Goal: Task Accomplishment & Management: Use online tool/utility

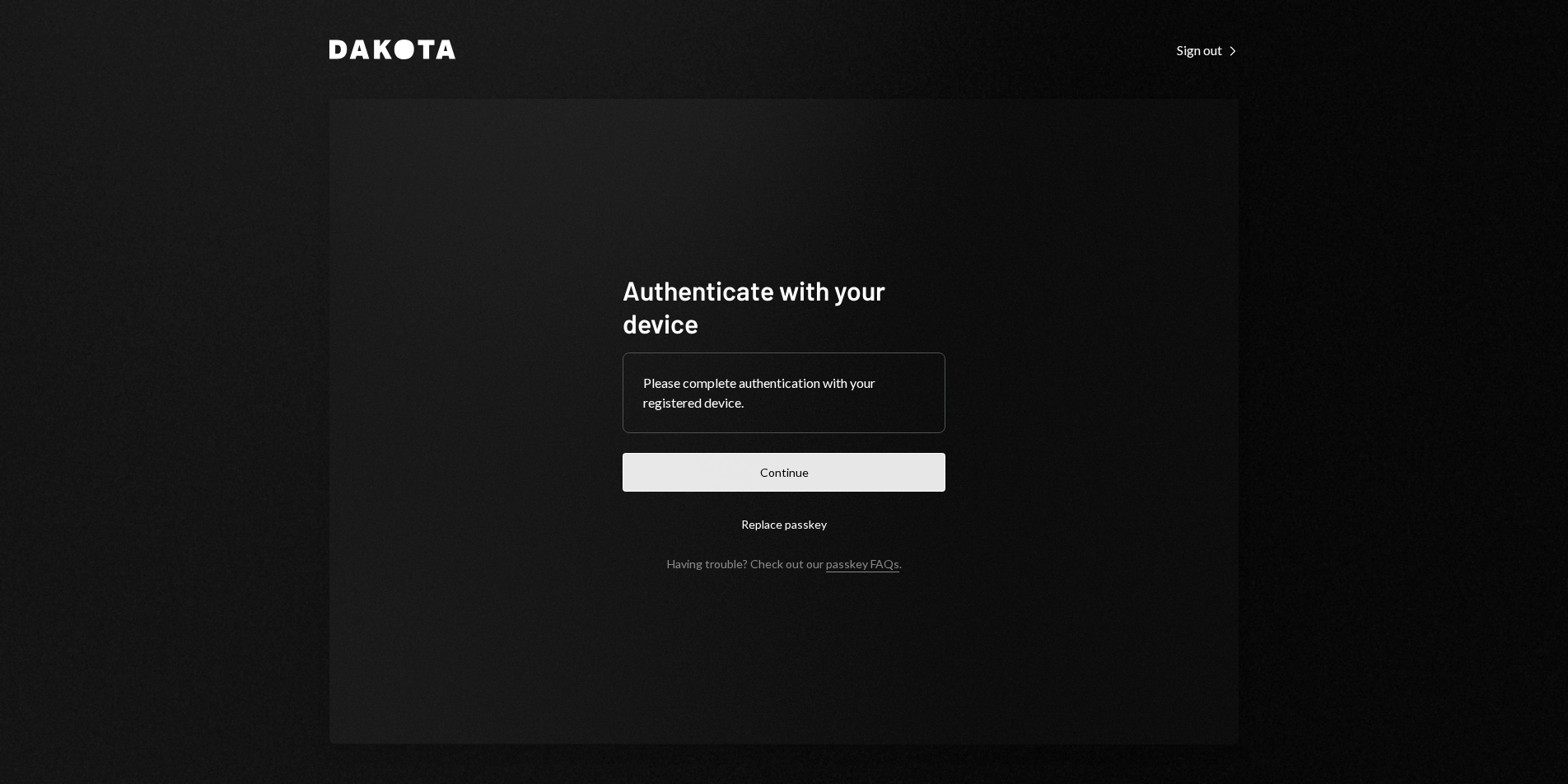
click at [860, 468] on button "Continue" at bounding box center [783, 471] width 323 height 39
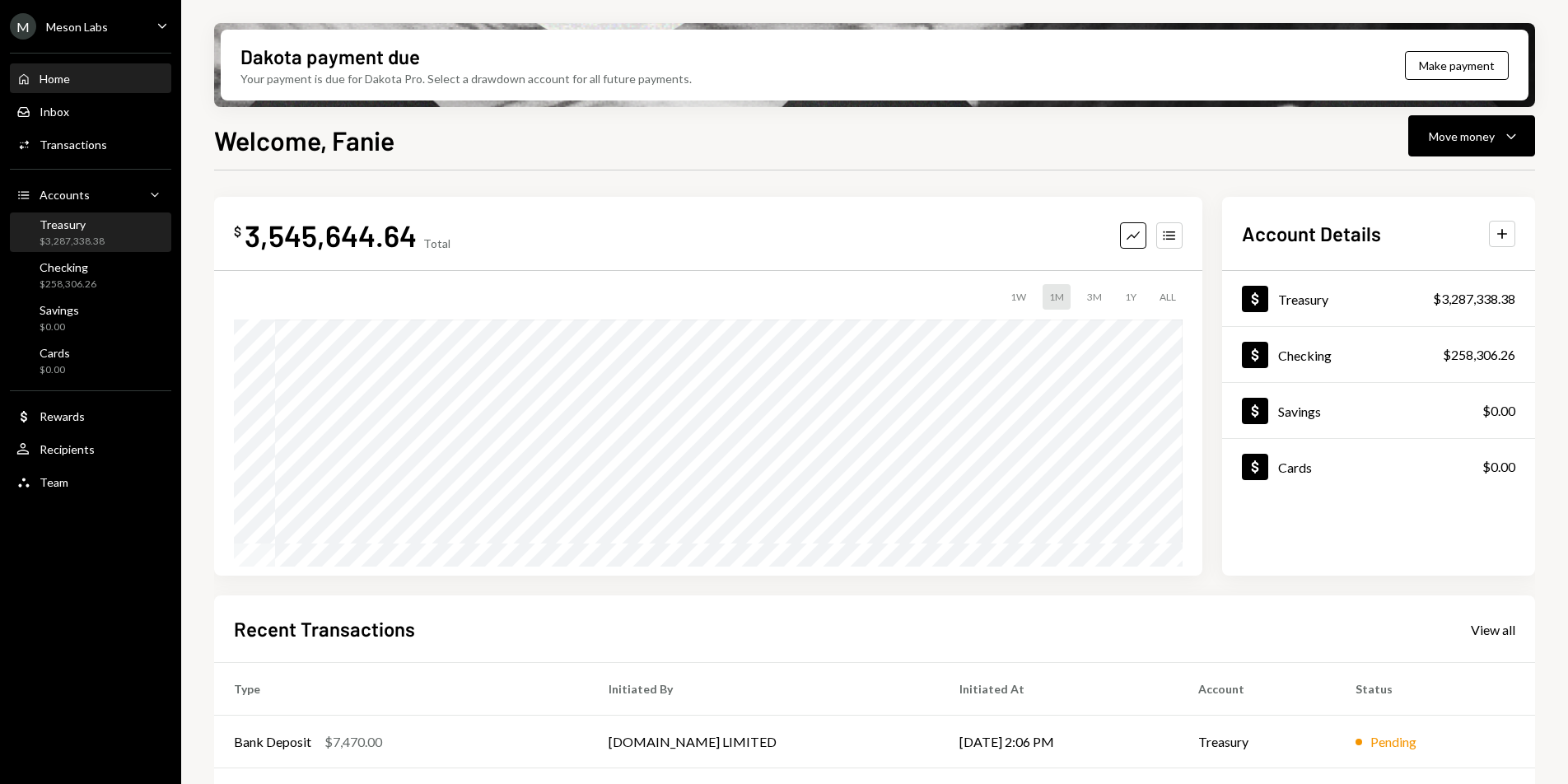
click at [84, 233] on div "Treasury $3,287,338.38" at bounding box center [73, 233] width 65 height 31
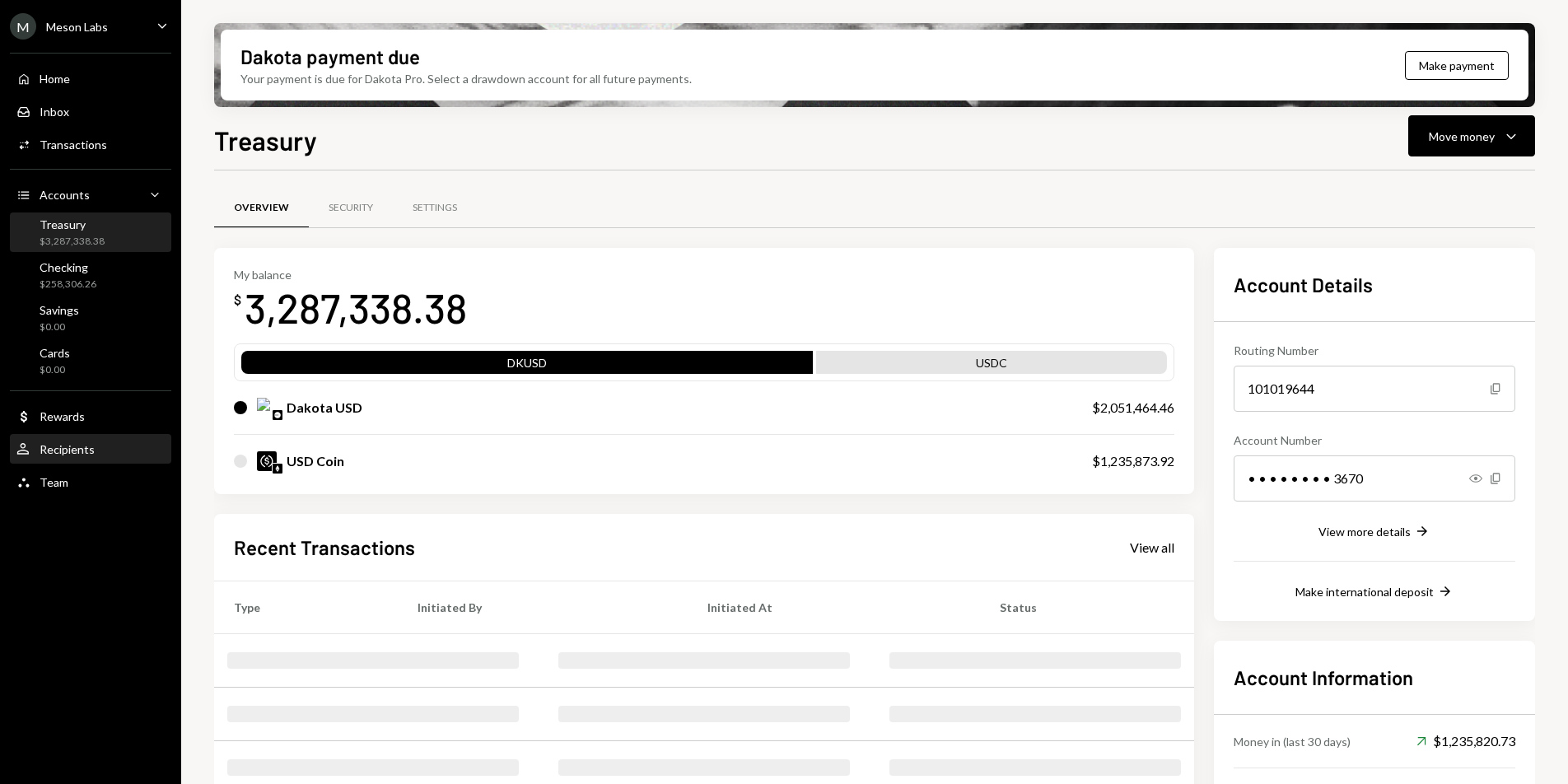
click at [110, 460] on div "User Recipients" at bounding box center [90, 449] width 148 height 28
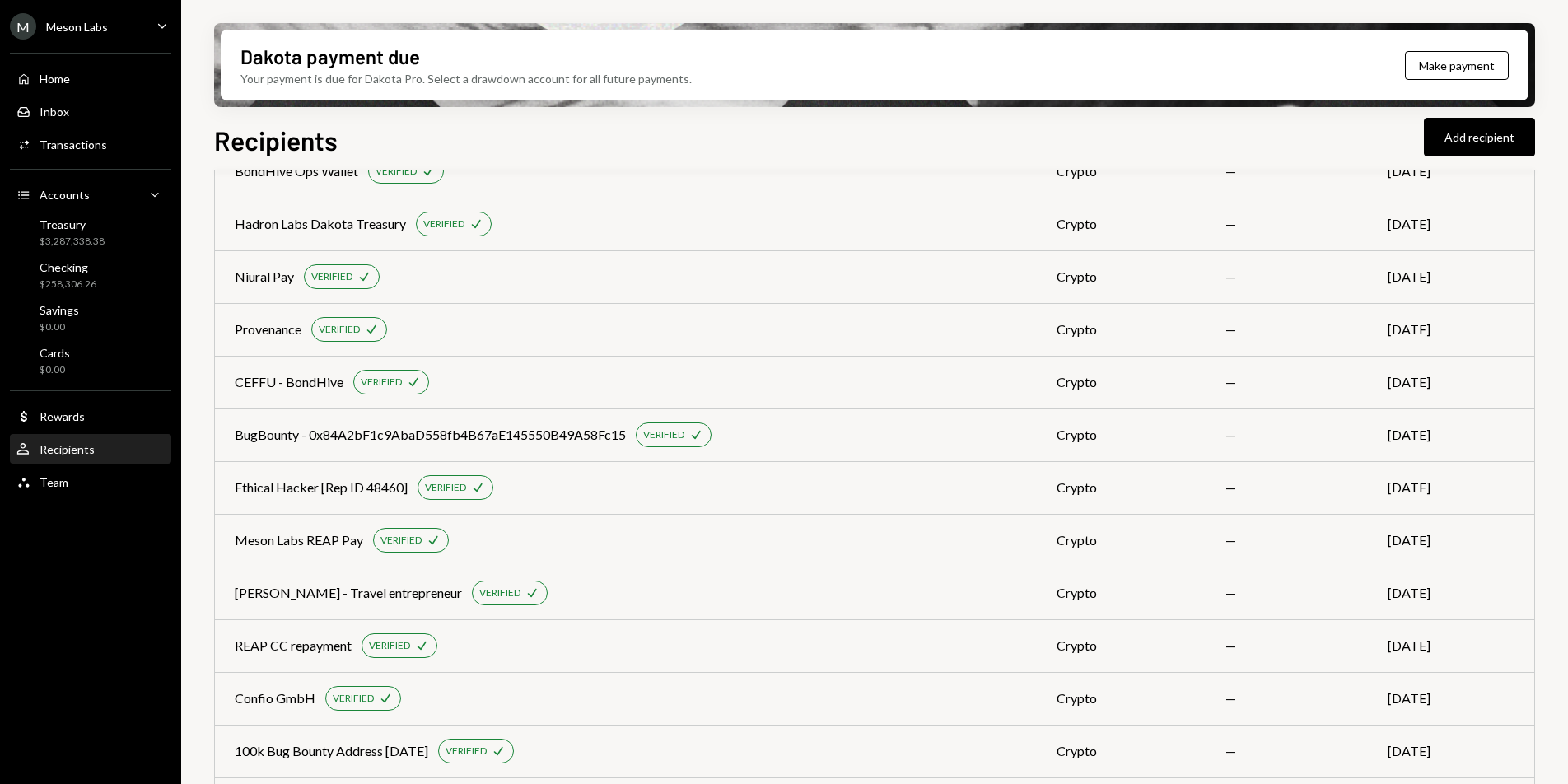
scroll to position [220, 0]
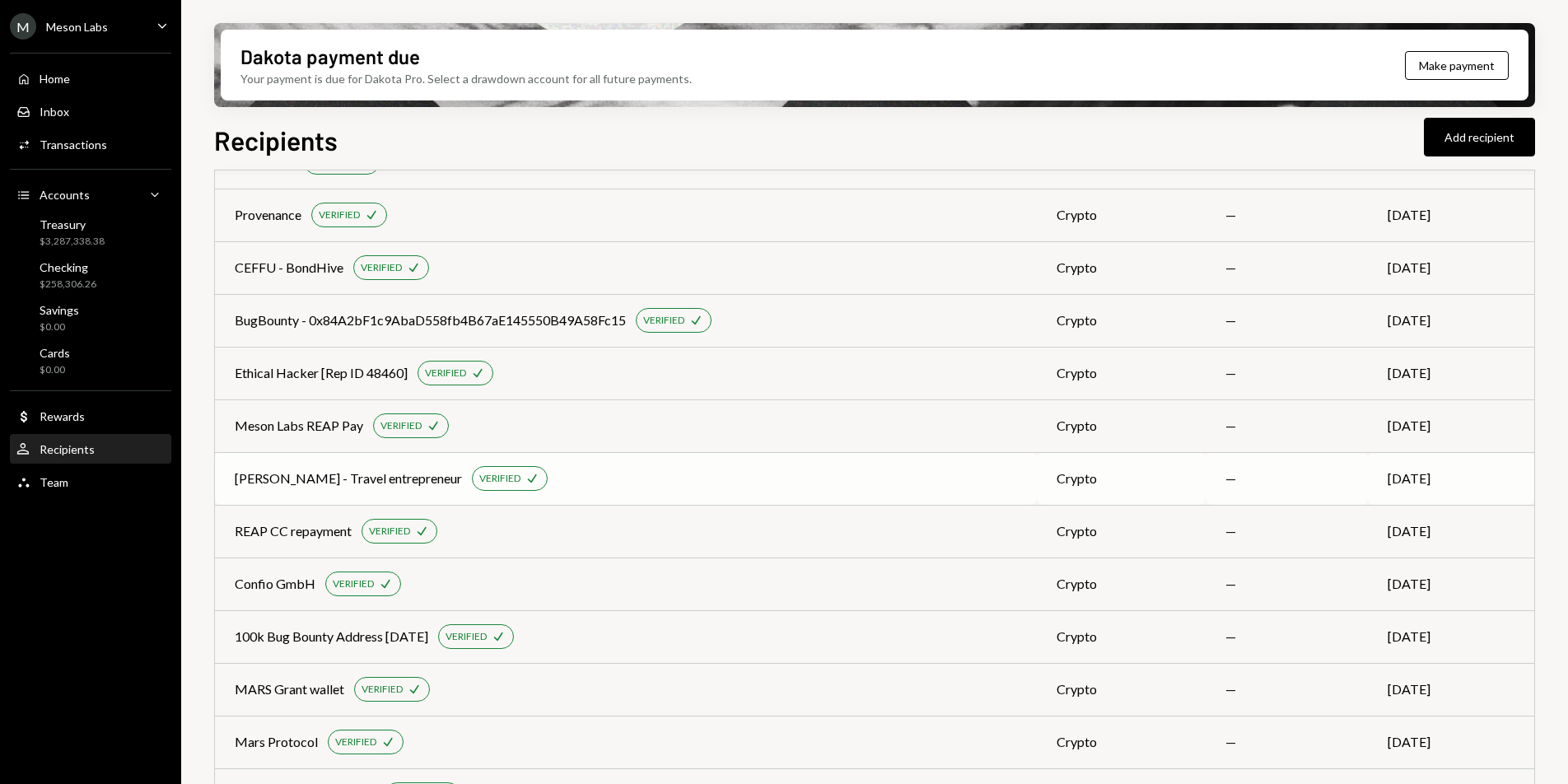
click at [391, 483] on div "[PERSON_NAME] - Travel entrepreneur" at bounding box center [348, 479] width 227 height 20
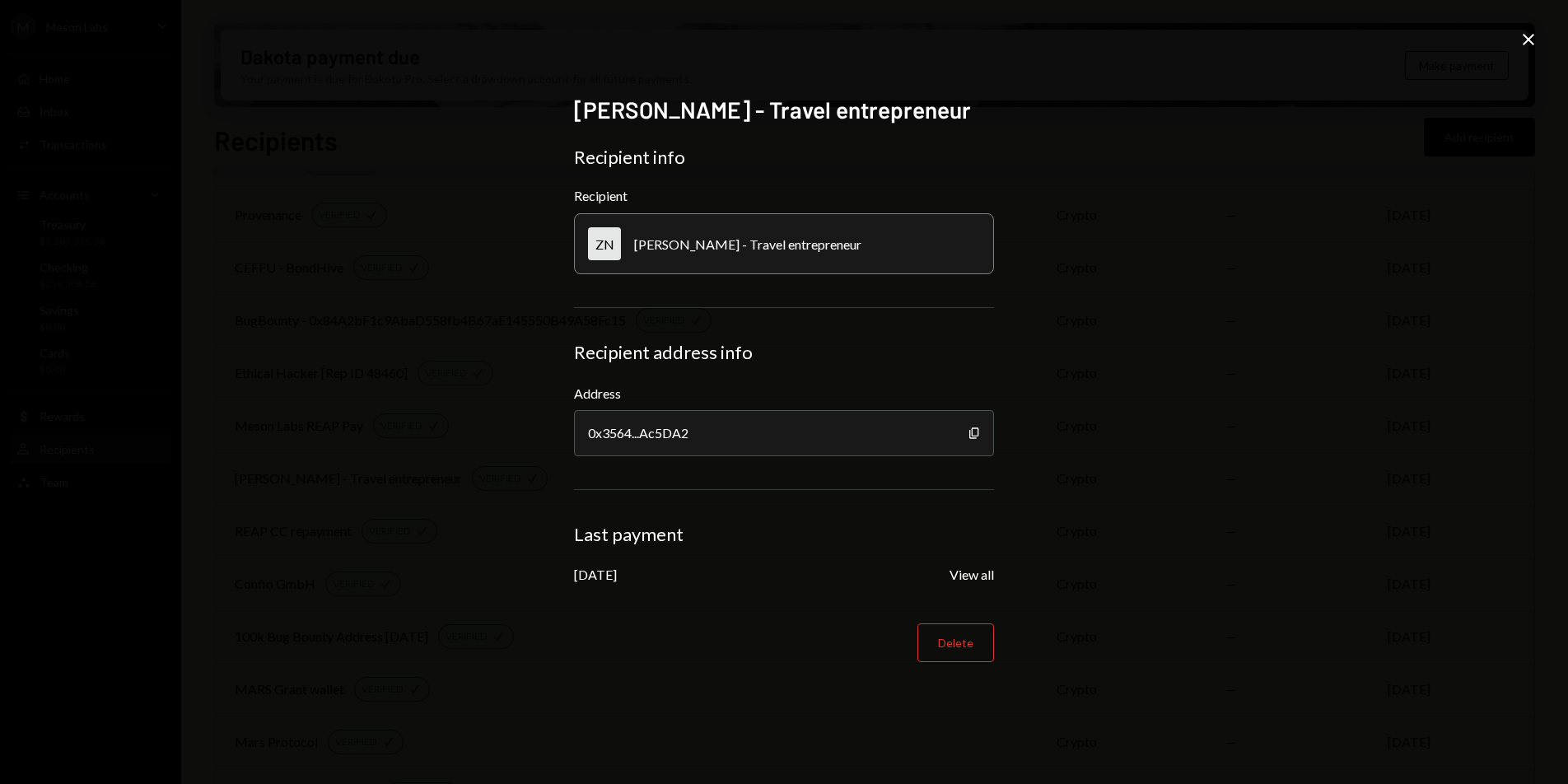
click at [1526, 38] on icon at bounding box center [1528, 39] width 12 height 12
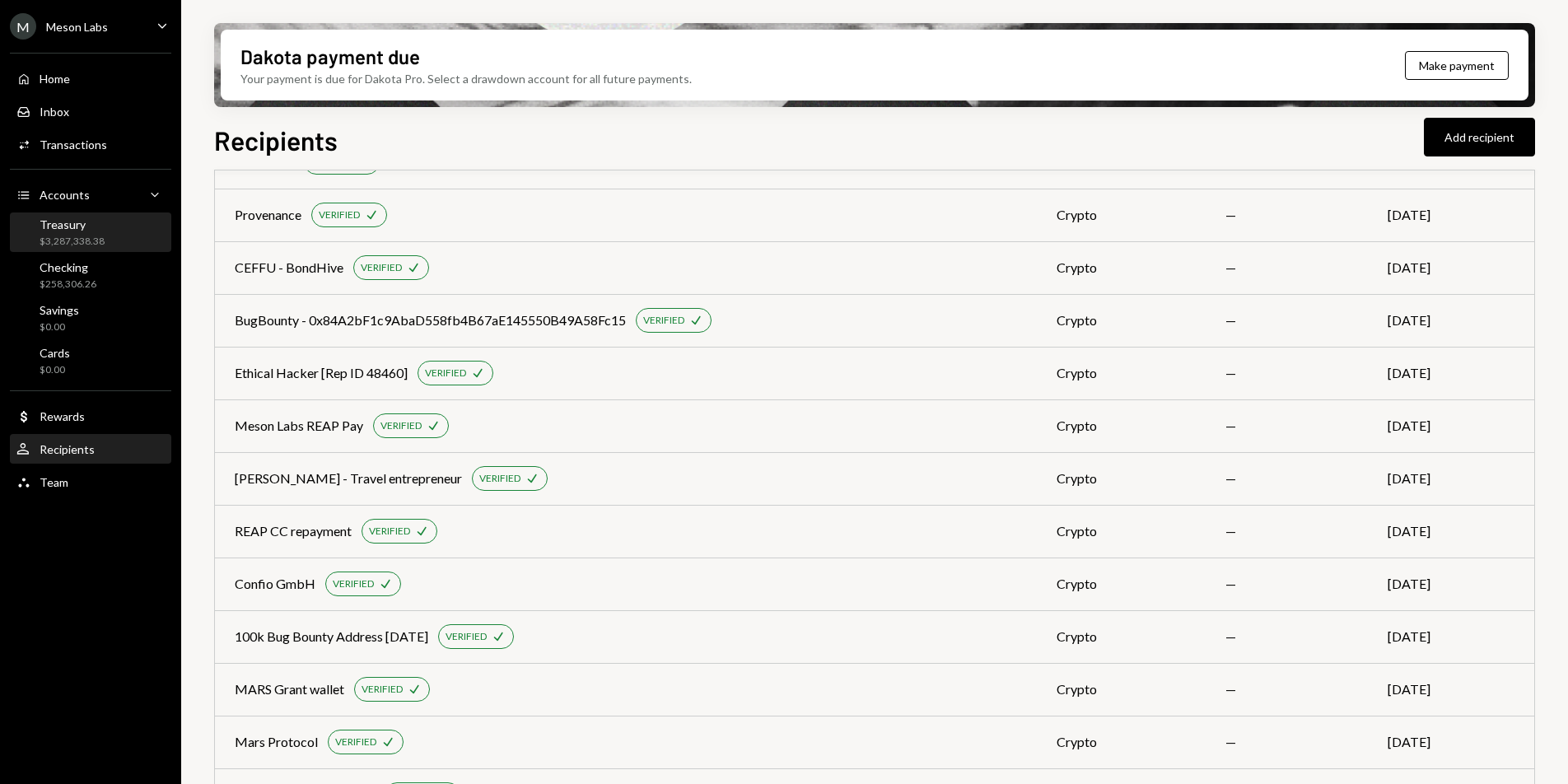
click at [57, 234] on div "$3,287,338.38" at bounding box center [73, 241] width 65 height 14
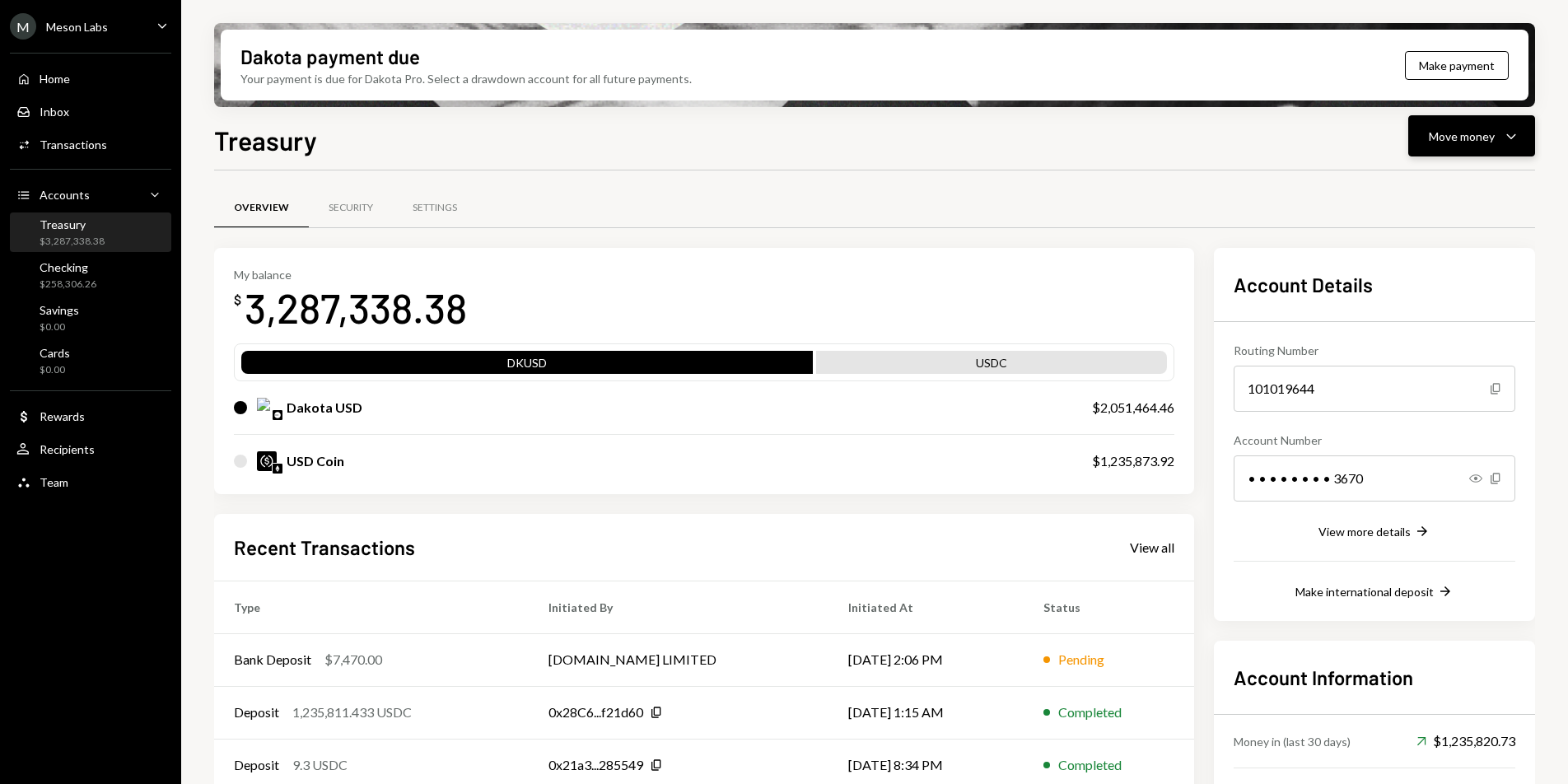
click at [1517, 133] on icon "Caret Down" at bounding box center [1511, 136] width 20 height 20
click at [1435, 189] on div "Send" at bounding box center [1458, 185] width 120 height 17
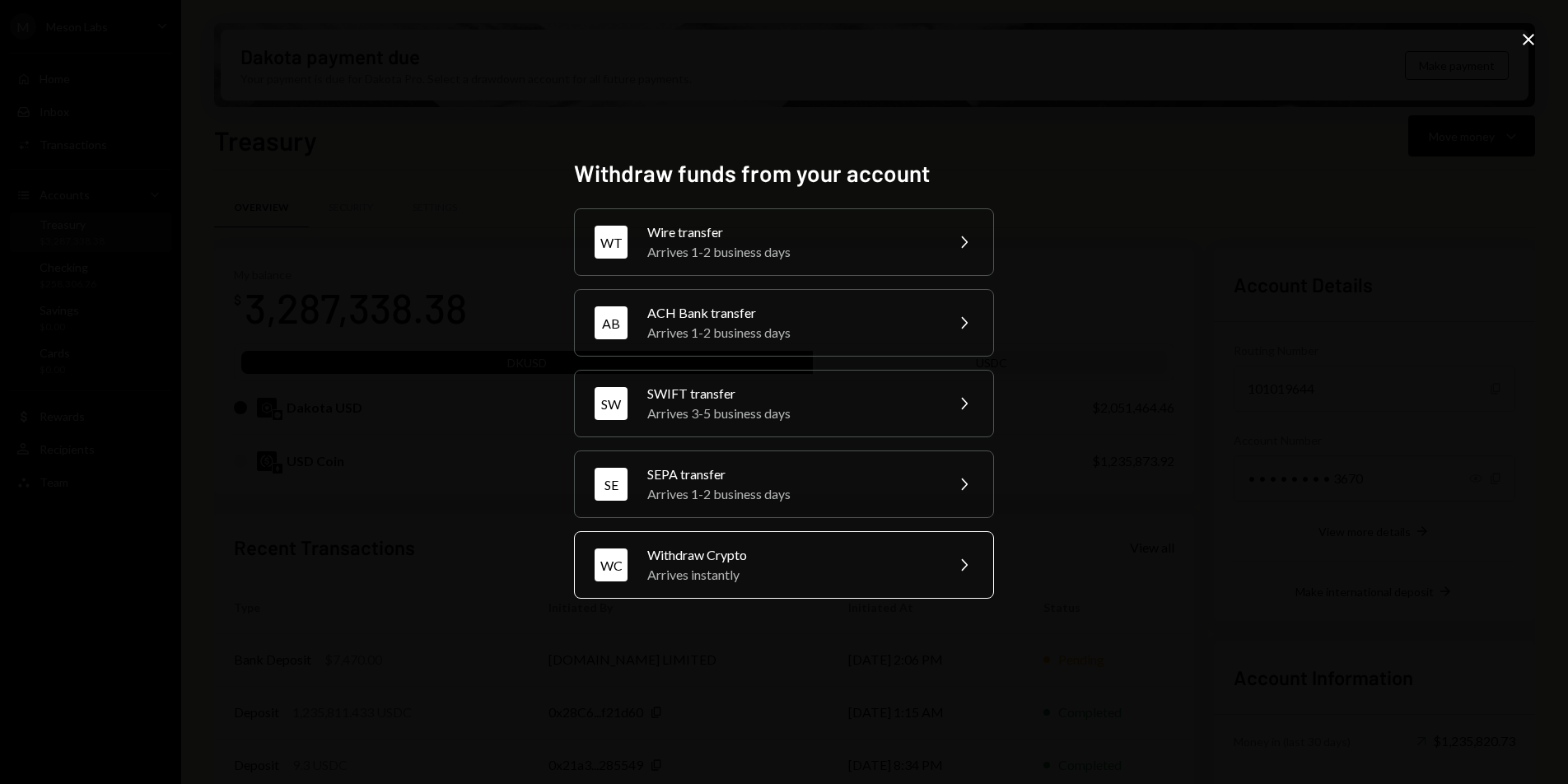
click at [730, 556] on div "Withdraw Crypto" at bounding box center [789, 555] width 286 height 20
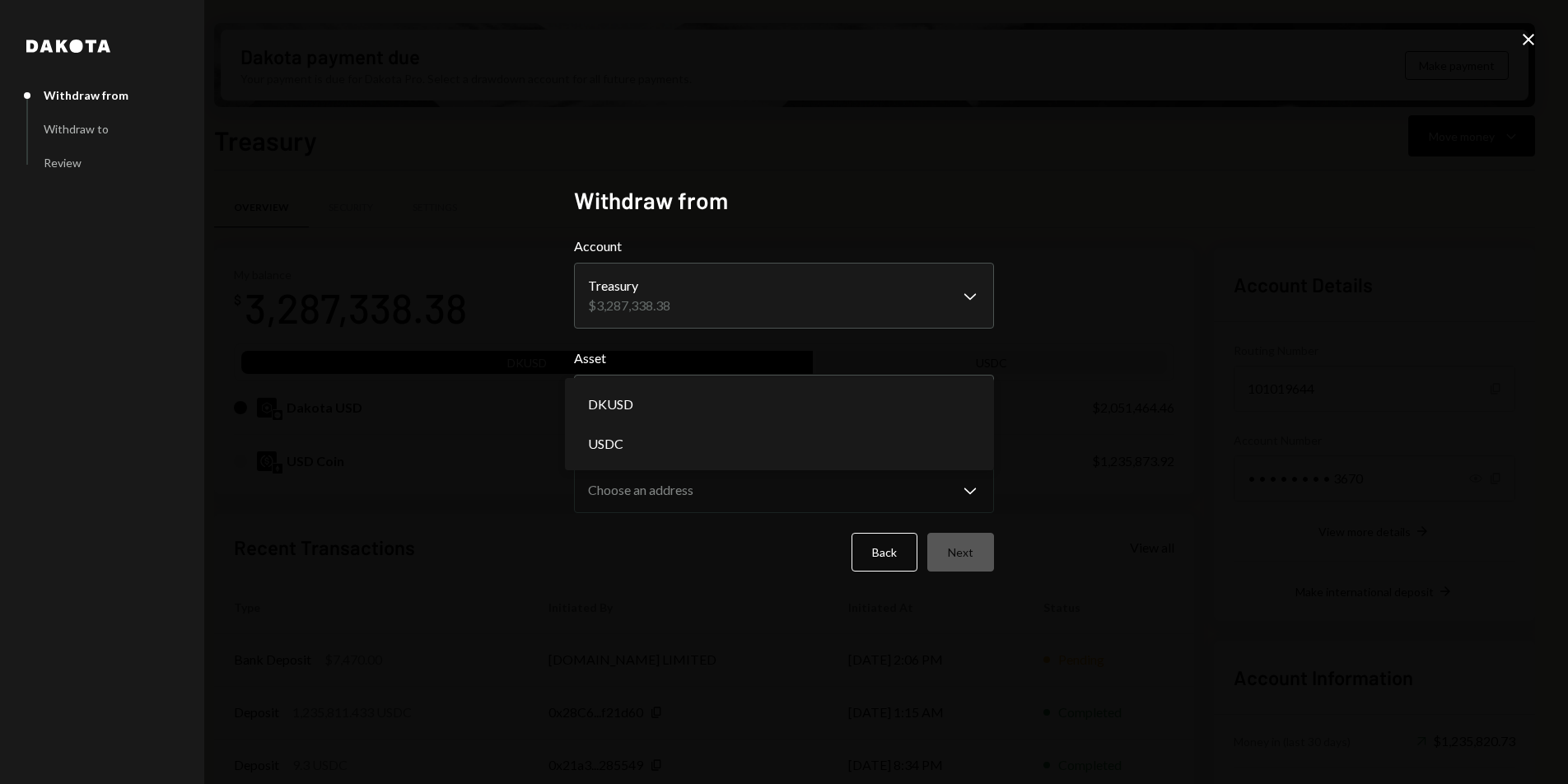
click at [711, 399] on body "M Meson Labs Caret Down Home Home Inbox Inbox Activities Transactions Accounts …" at bounding box center [784, 392] width 1568 height 784
select select "****"
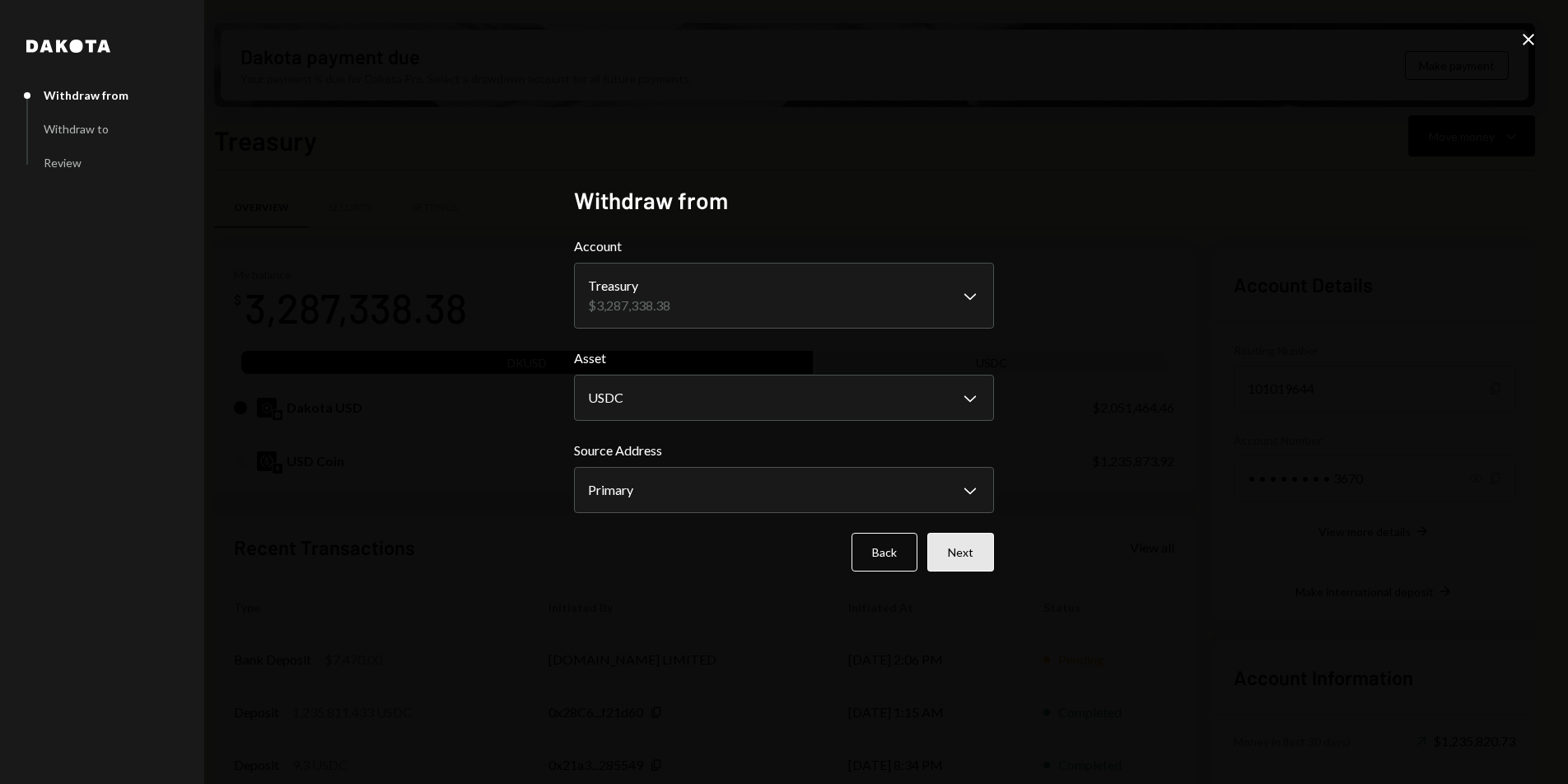
click at [936, 554] on button "Next" at bounding box center [960, 551] width 66 height 39
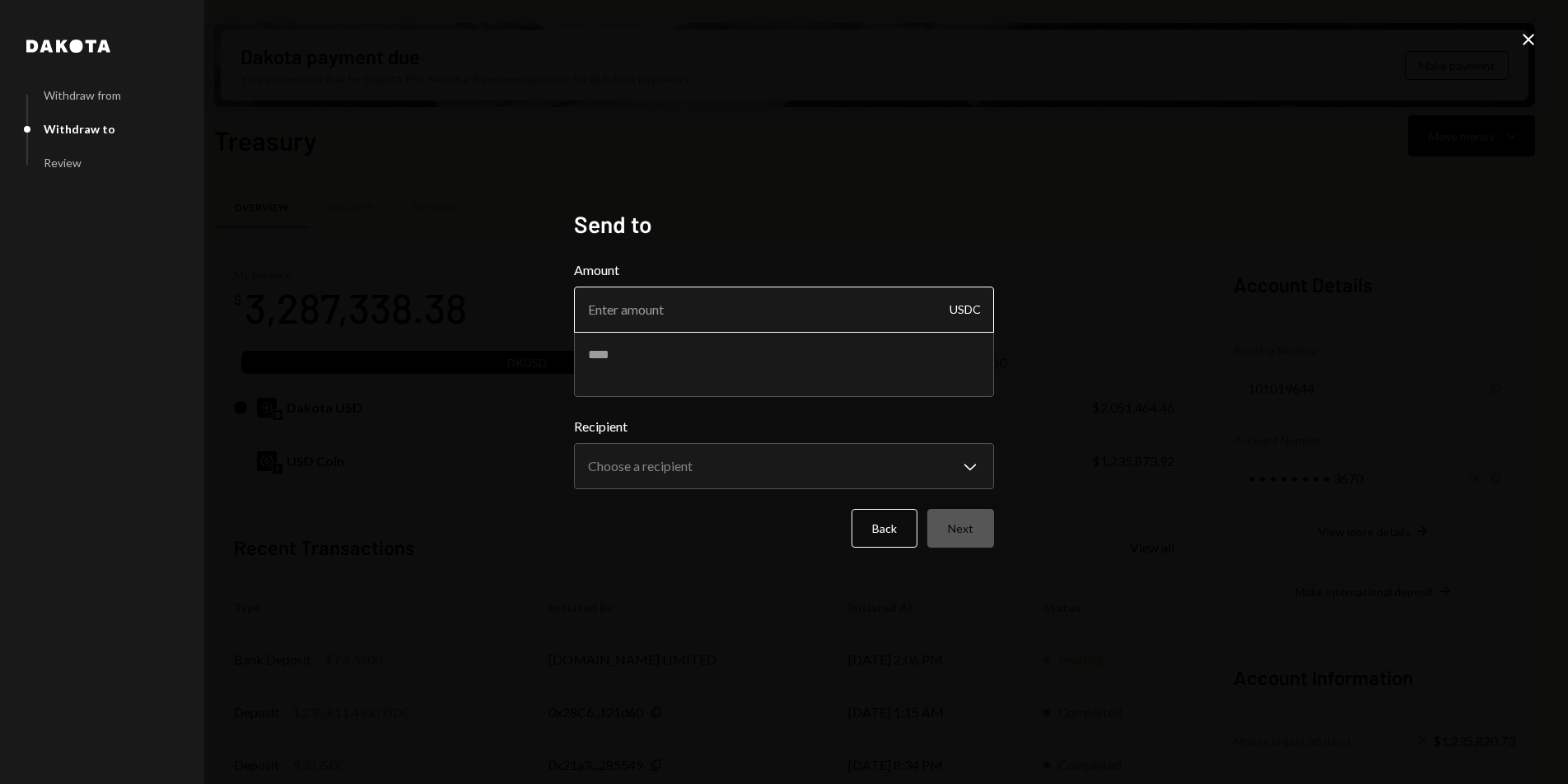
click at [757, 318] on input "Amount" at bounding box center [784, 309] width 420 height 46
type input "10000"
click at [750, 339] on textarea at bounding box center [784, 363] width 420 height 66
paste textarea "**********"
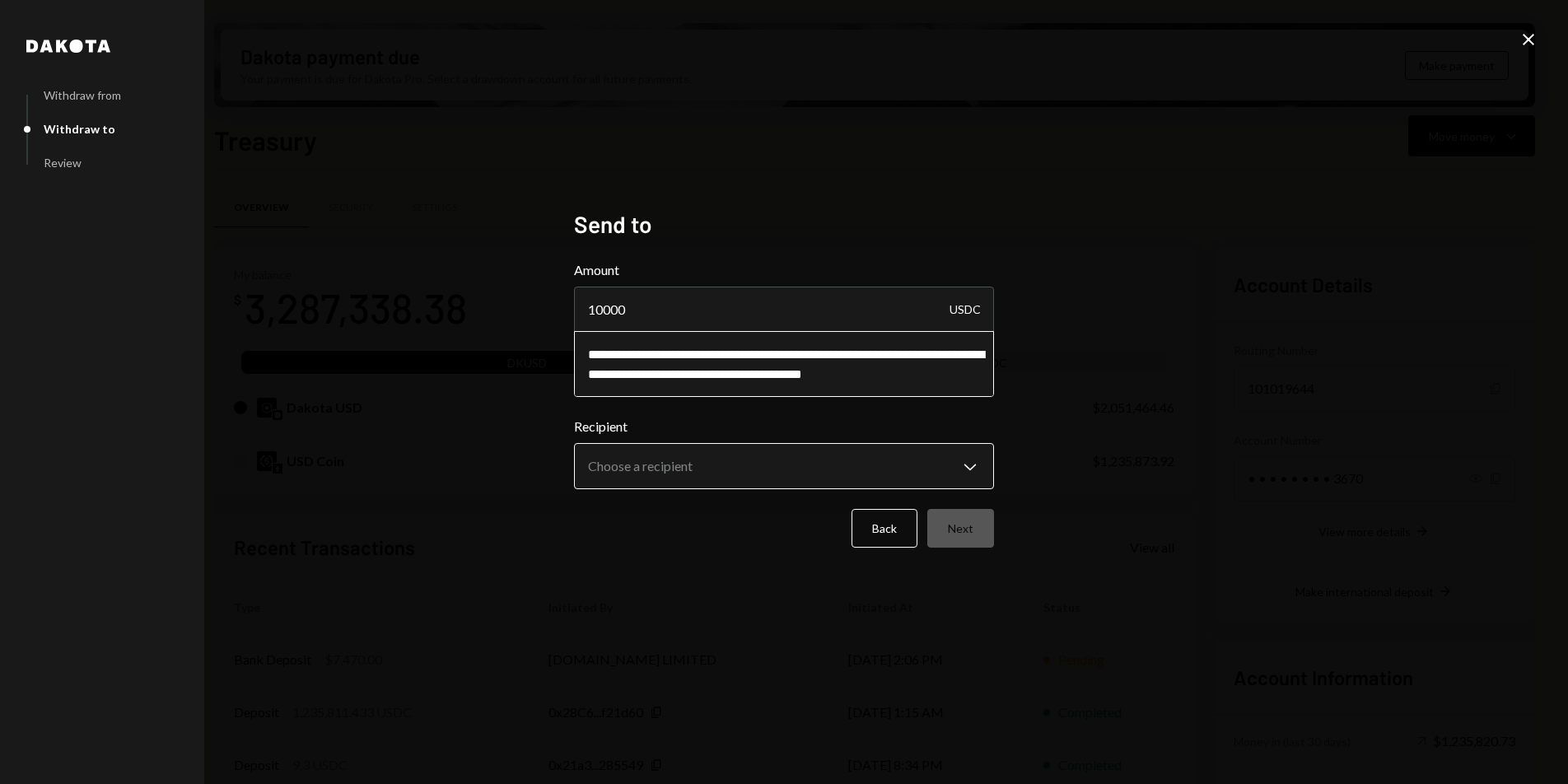
type textarea "**********"
click at [745, 474] on body "M Meson Labs Caret Down Home Home Inbox Inbox Activities Transactions Accounts …" at bounding box center [784, 392] width 1568 height 784
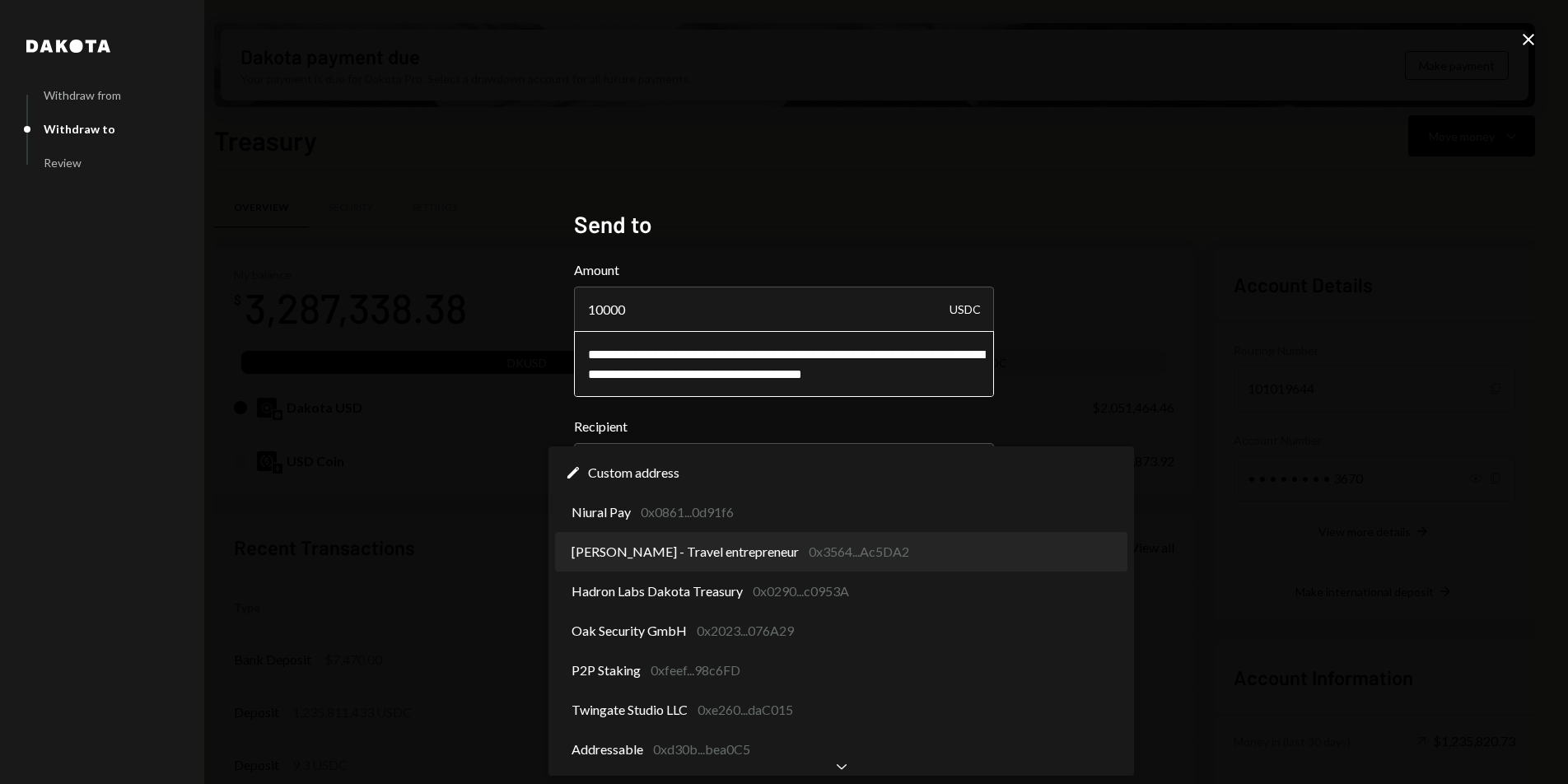
select select "**********"
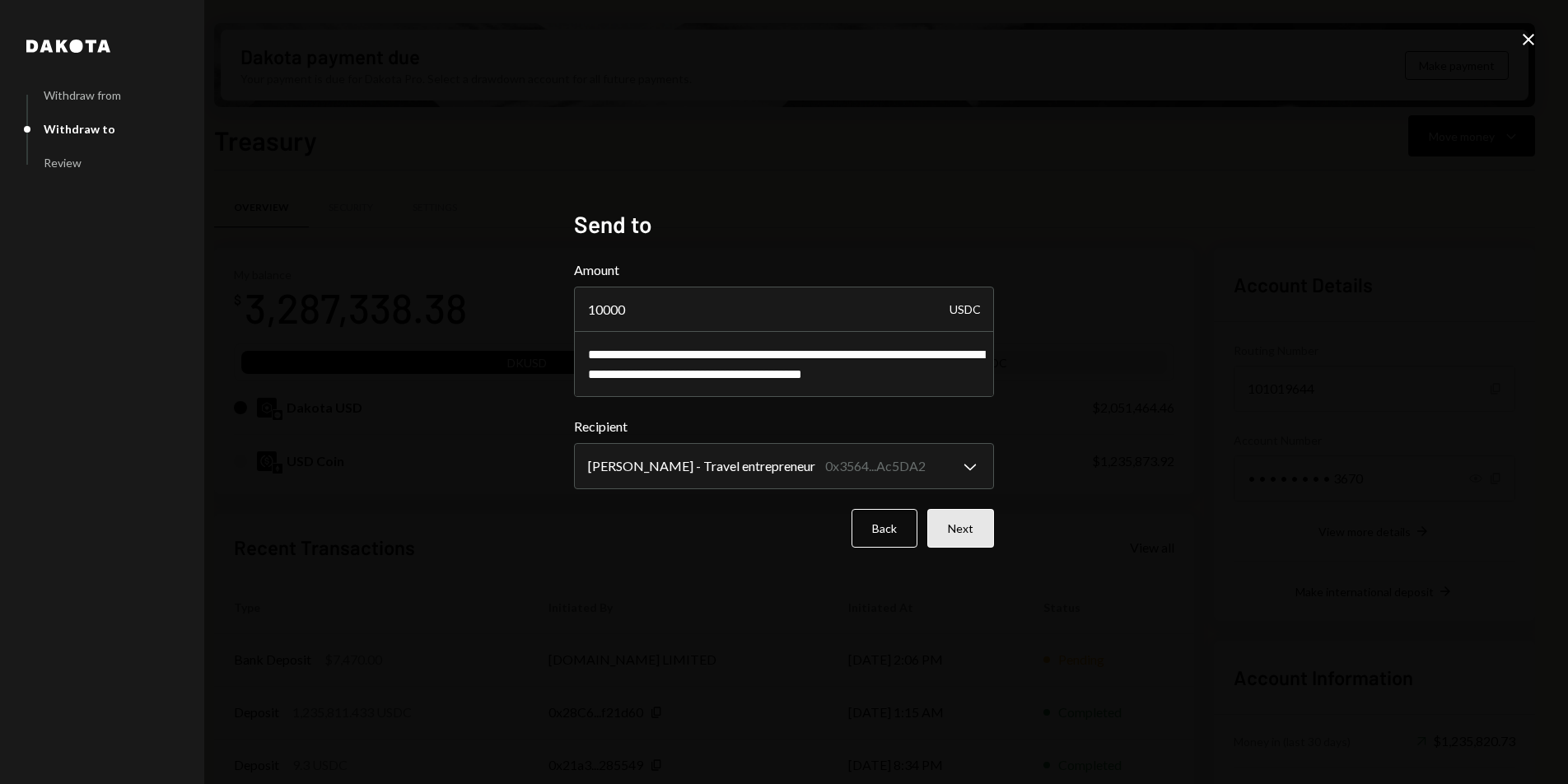
click at [978, 524] on button "Next" at bounding box center [960, 528] width 66 height 39
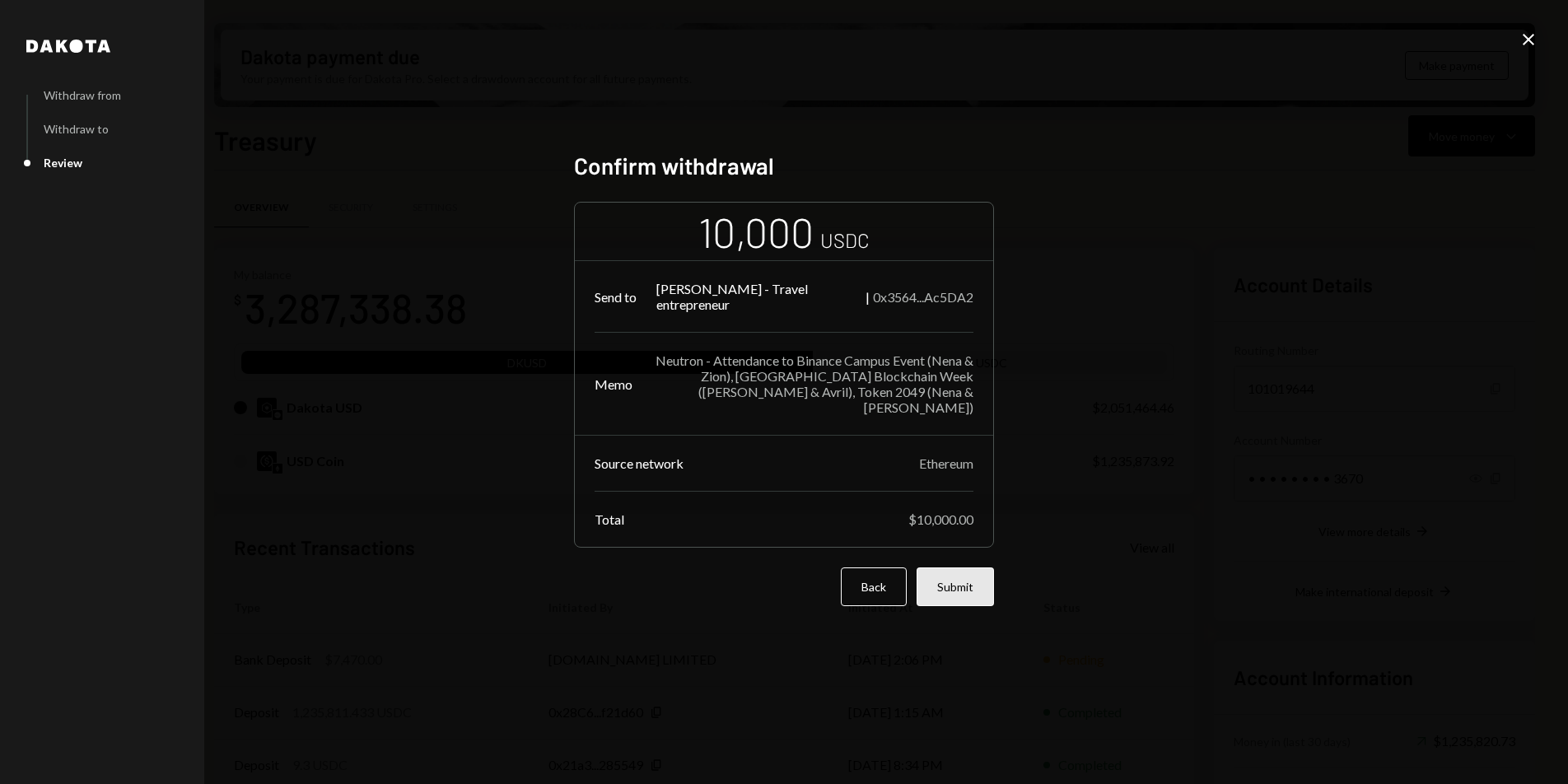
click at [966, 584] on button "Submit" at bounding box center [955, 586] width 77 height 39
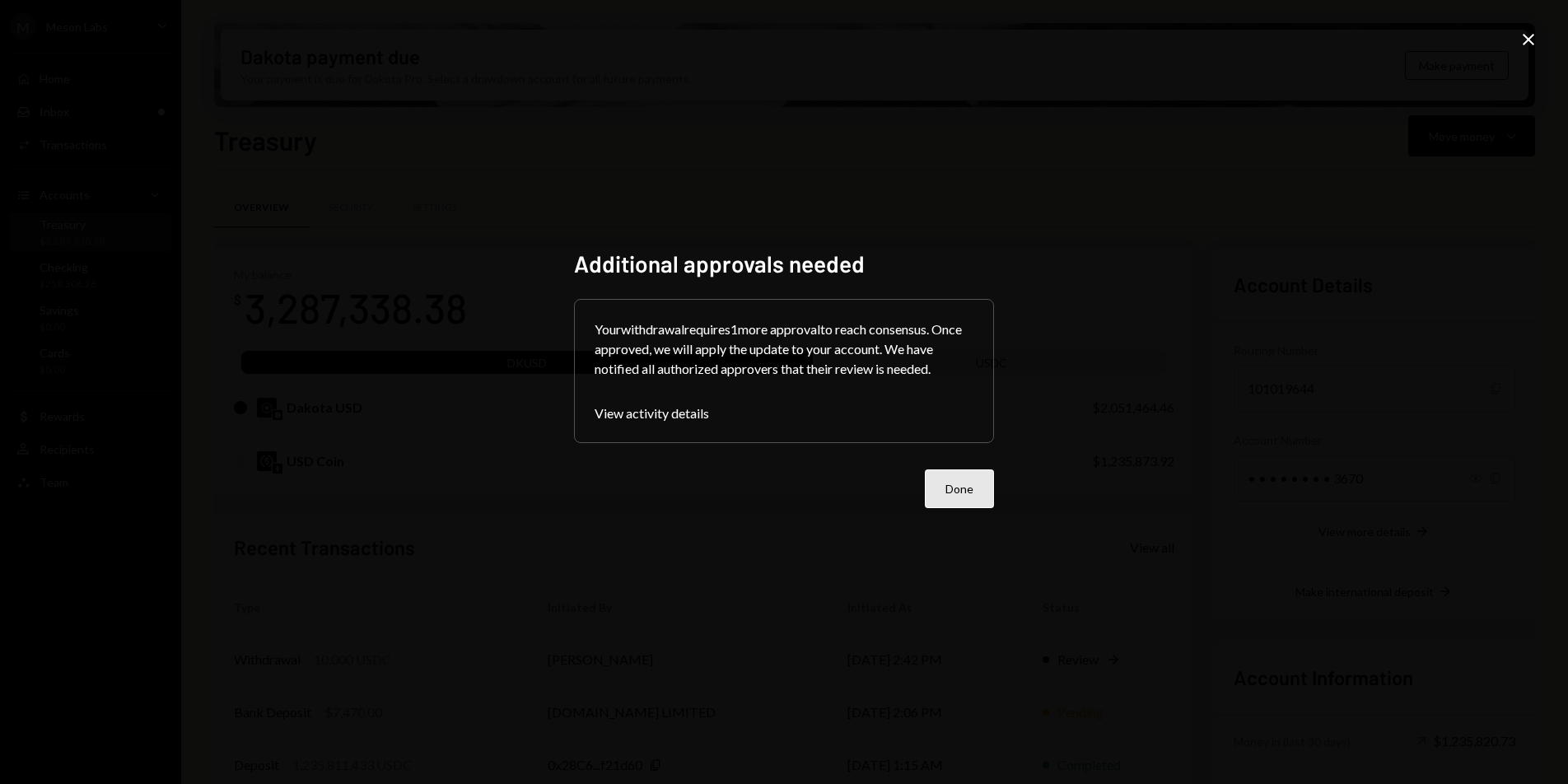
click at [943, 493] on button "Done" at bounding box center [959, 489] width 69 height 39
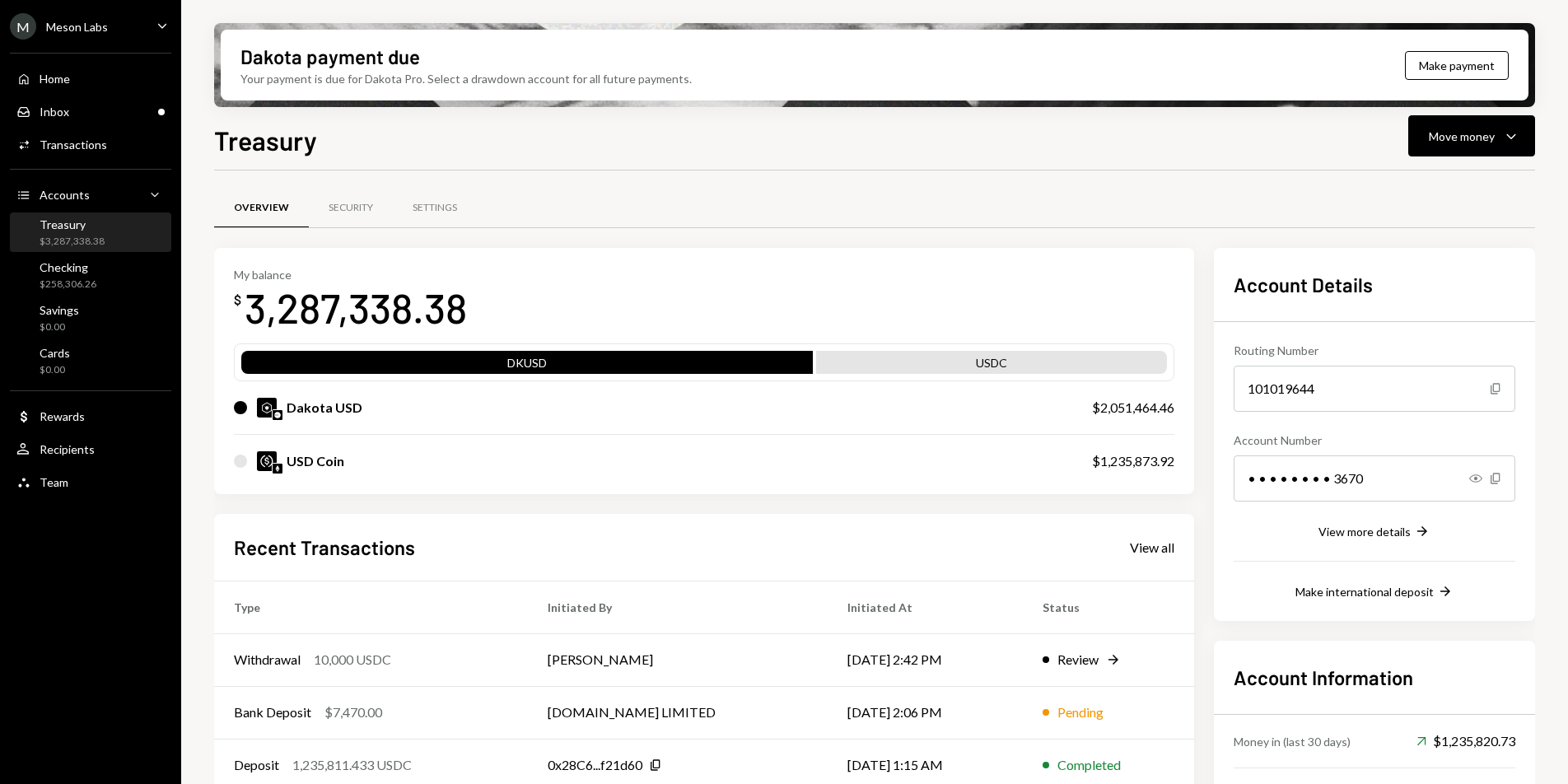
click at [128, 15] on ul "M Meson Labs Caret Down Home Home Inbox Inbox Activities Transactions Accounts …" at bounding box center [90, 250] width 181 height 500
click at [120, 27] on div "M Meson Labs Caret Down" at bounding box center [90, 26] width 181 height 26
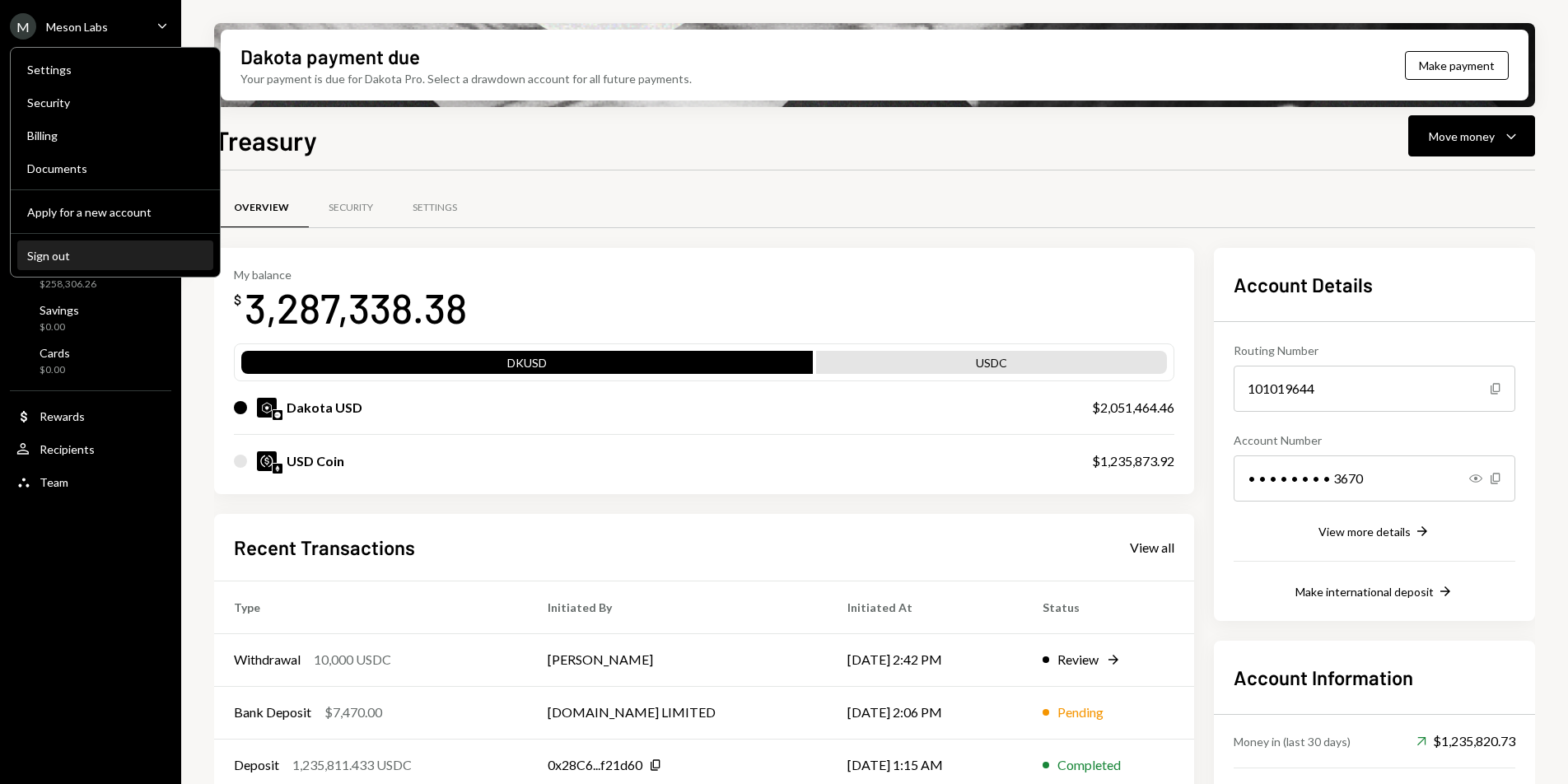
click at [106, 263] on button "Sign out" at bounding box center [115, 256] width 196 height 30
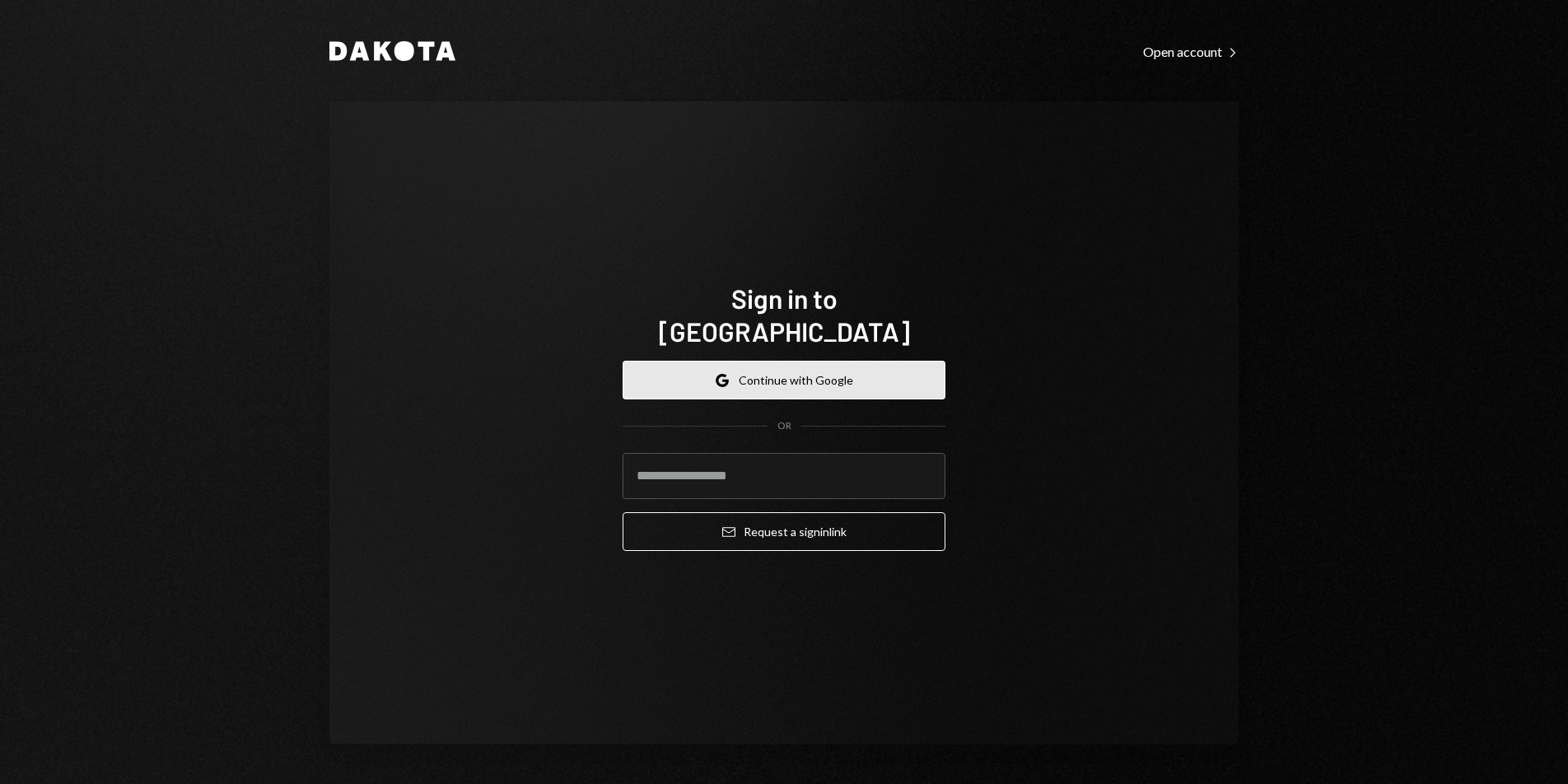
click at [762, 361] on button "Google Continue with Google" at bounding box center [783, 380] width 323 height 39
